Goal: Information Seeking & Learning: Learn about a topic

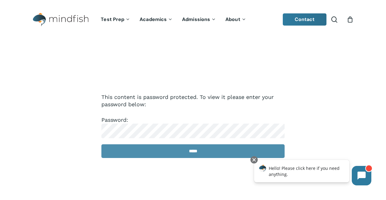
click at [157, 152] on input "*****" at bounding box center [192, 152] width 183 height 14
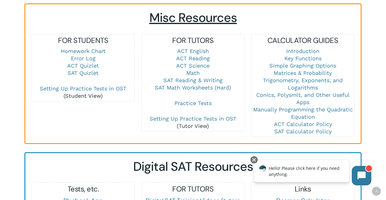
scroll to position [417, 0]
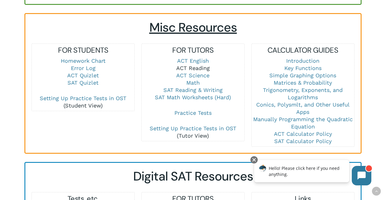
click at [203, 65] on link "ACT Reading" at bounding box center [193, 68] width 34 height 6
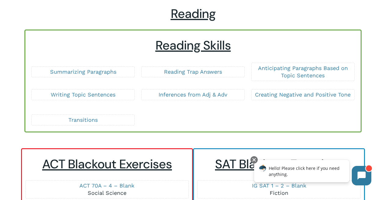
scroll to position [36, 0]
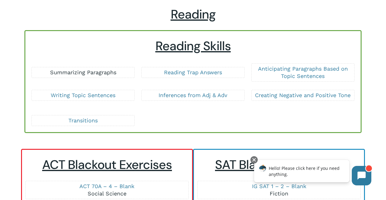
click at [109, 72] on link "Summarizing Paragraphs" at bounding box center [83, 72] width 66 height 6
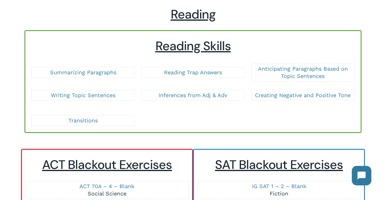
click at [179, 71] on link "Reading Trap Answers" at bounding box center [193, 72] width 58 height 6
